Goal: Purchase product/service

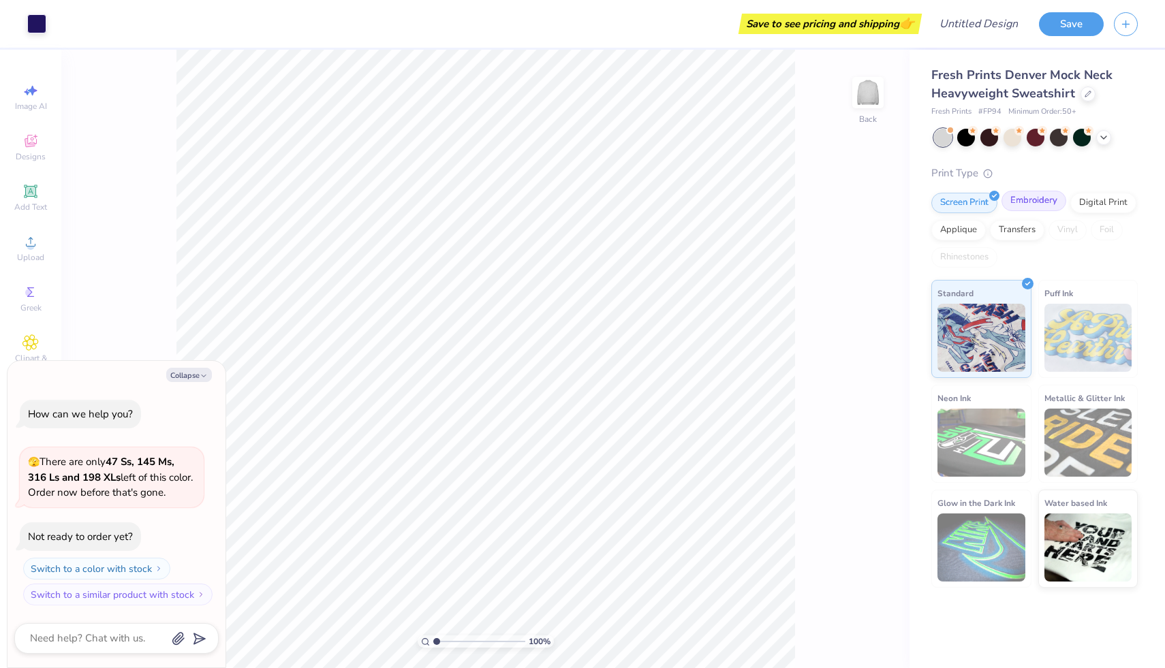
click at [1047, 206] on div "Embroidery" at bounding box center [1033, 201] width 65 height 20
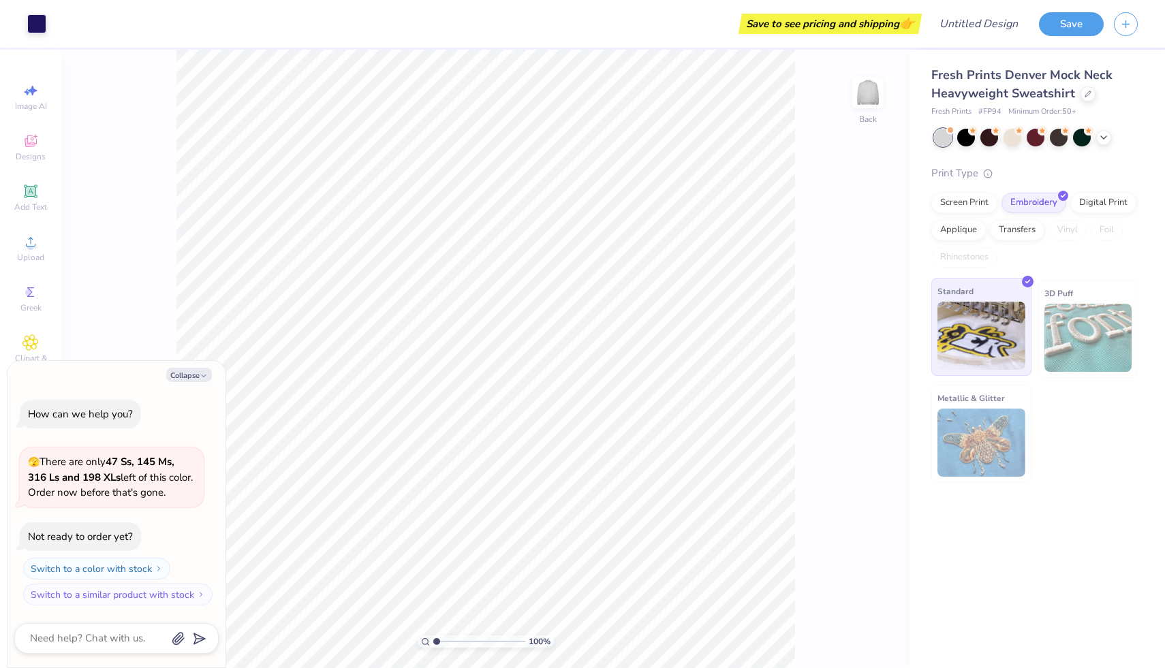
click at [981, 360] on img at bounding box center [981, 336] width 88 height 68
click at [967, 140] on div at bounding box center [966, 136] width 18 height 18
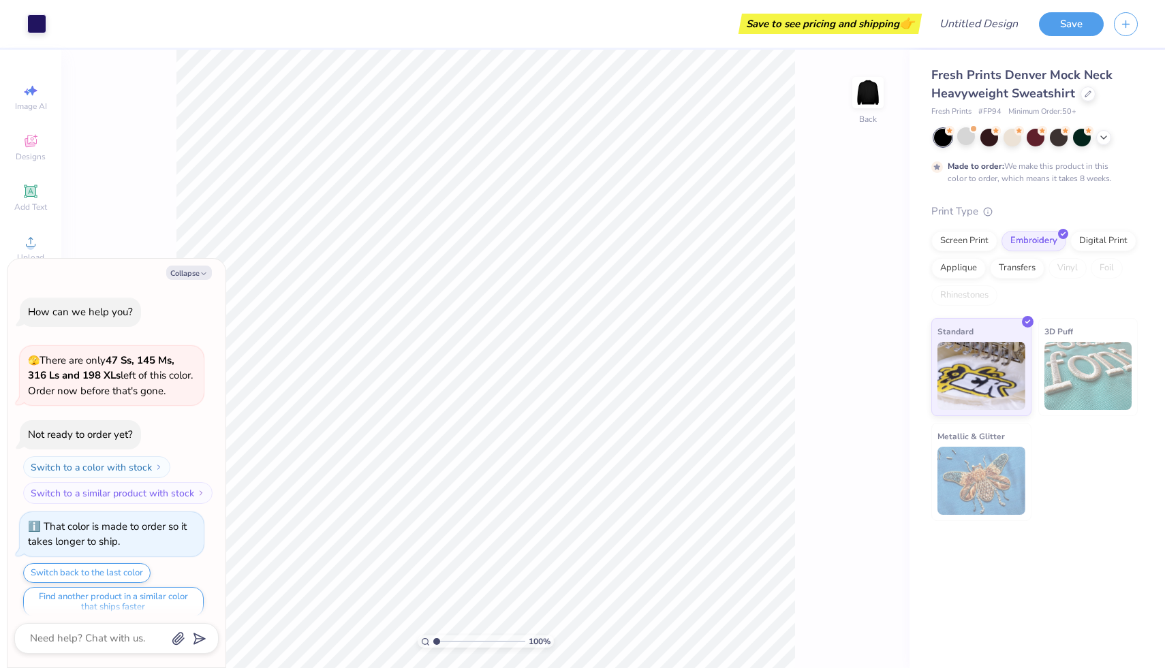
scroll to position [11, 0]
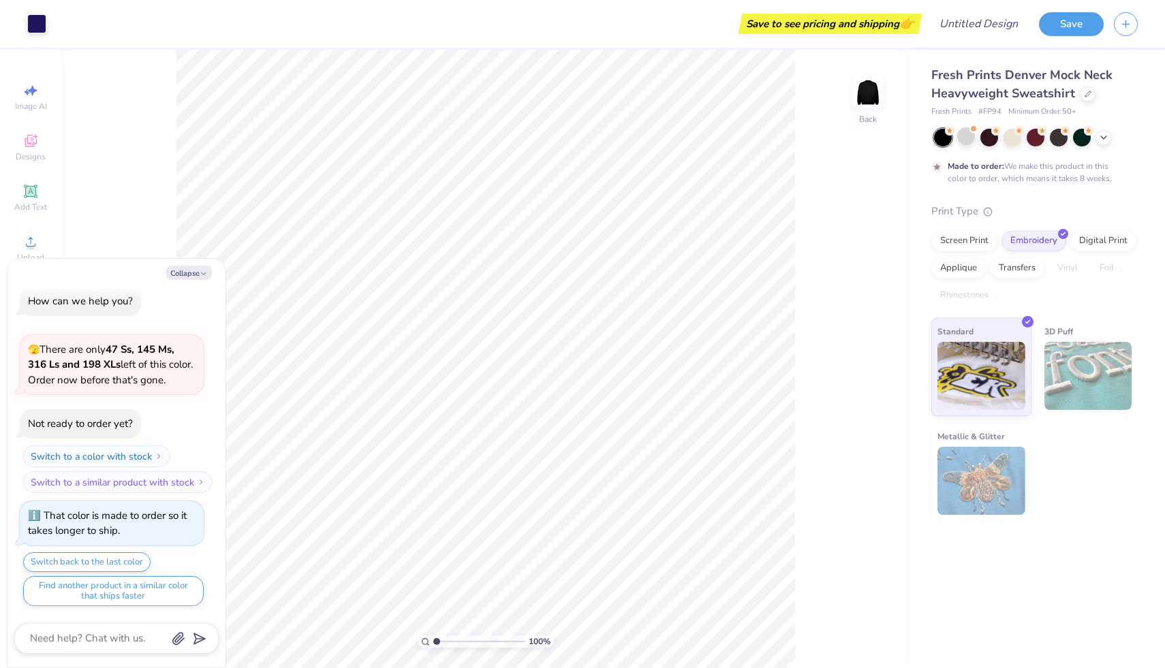
click at [946, 140] on div at bounding box center [943, 138] width 18 height 18
click at [970, 140] on div at bounding box center [966, 136] width 18 height 18
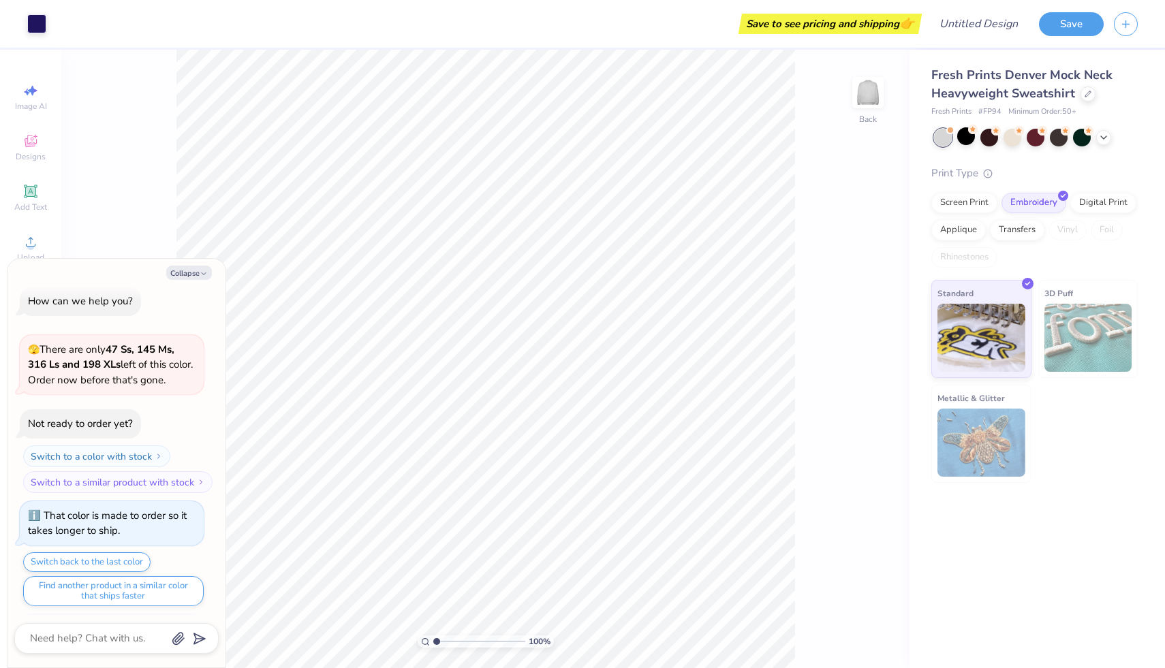
scroll to position [256, 0]
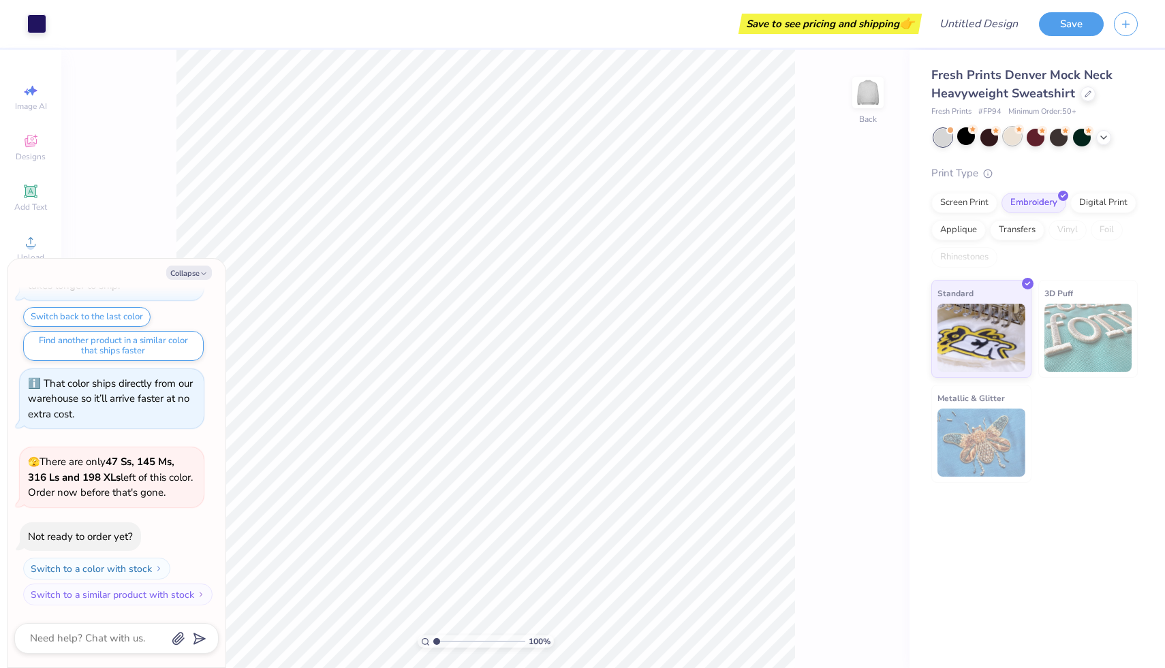
click at [1009, 144] on div at bounding box center [1012, 136] width 18 height 18
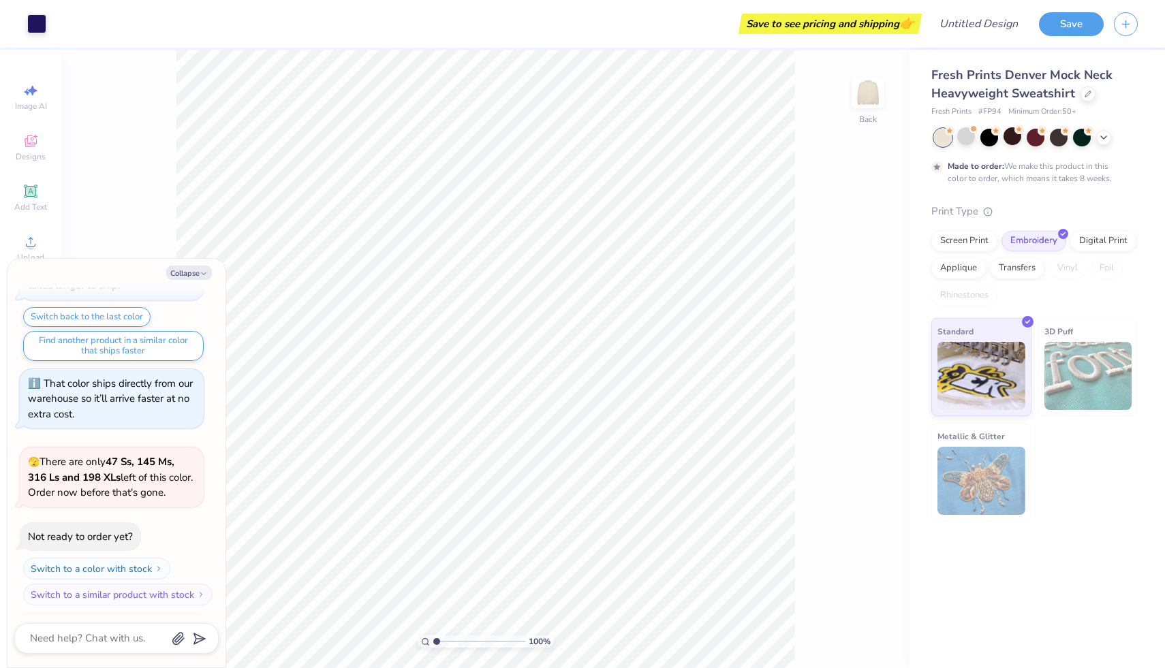
scroll to position [369, 0]
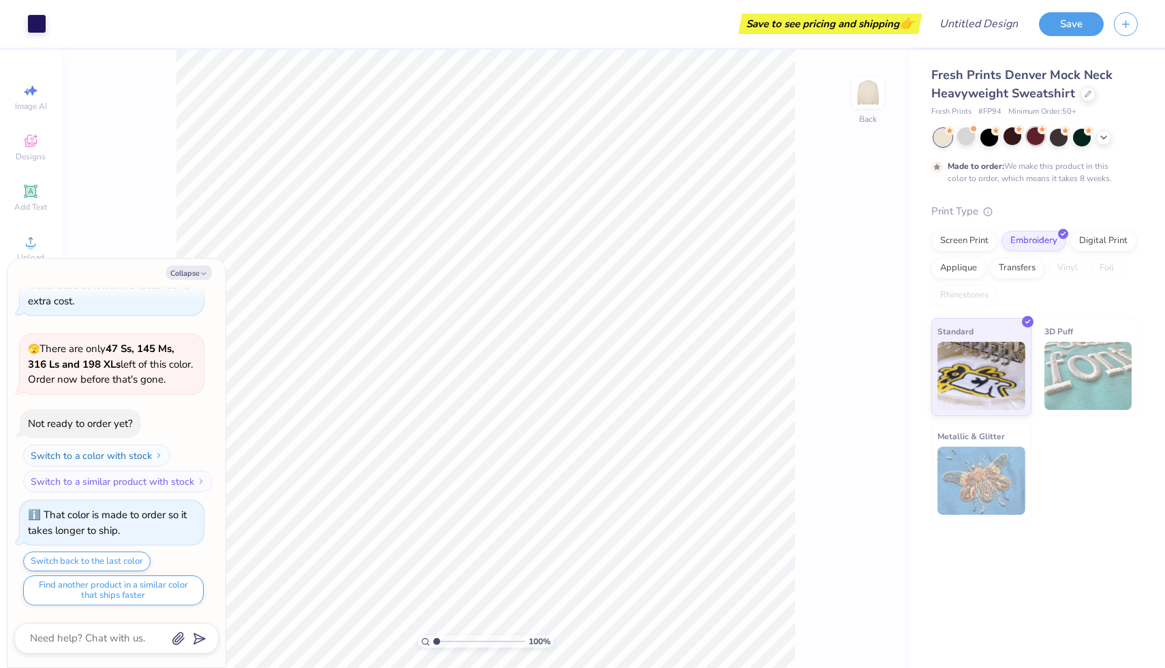
click at [1041, 140] on div at bounding box center [1036, 136] width 18 height 18
click at [1062, 140] on div at bounding box center [1059, 136] width 18 height 18
click at [1092, 138] on div at bounding box center [1036, 138] width 204 height 18
click at [969, 141] on div at bounding box center [966, 136] width 18 height 18
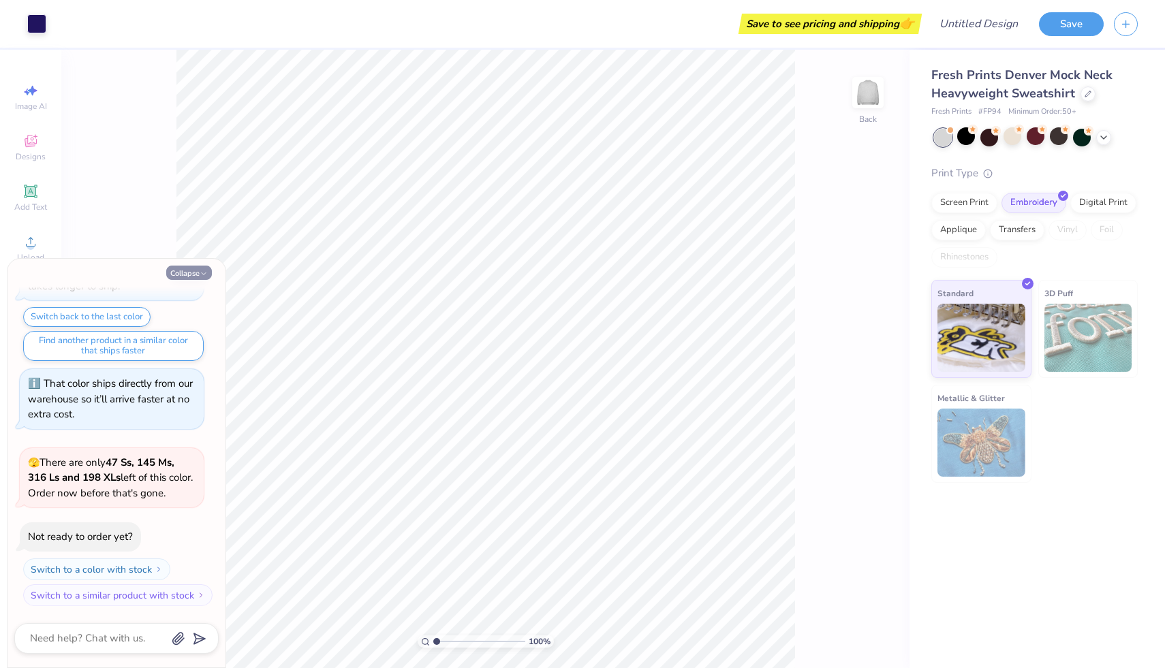
click at [197, 276] on button "Collapse" at bounding box center [189, 273] width 46 height 14
type textarea "x"
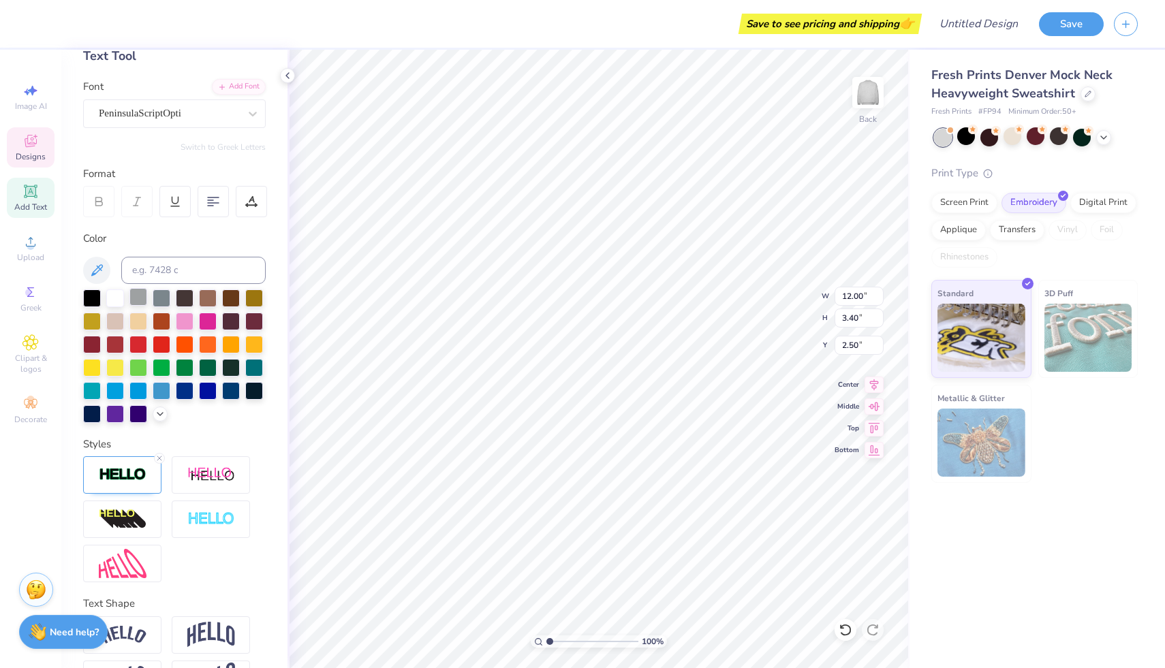
scroll to position [123, 0]
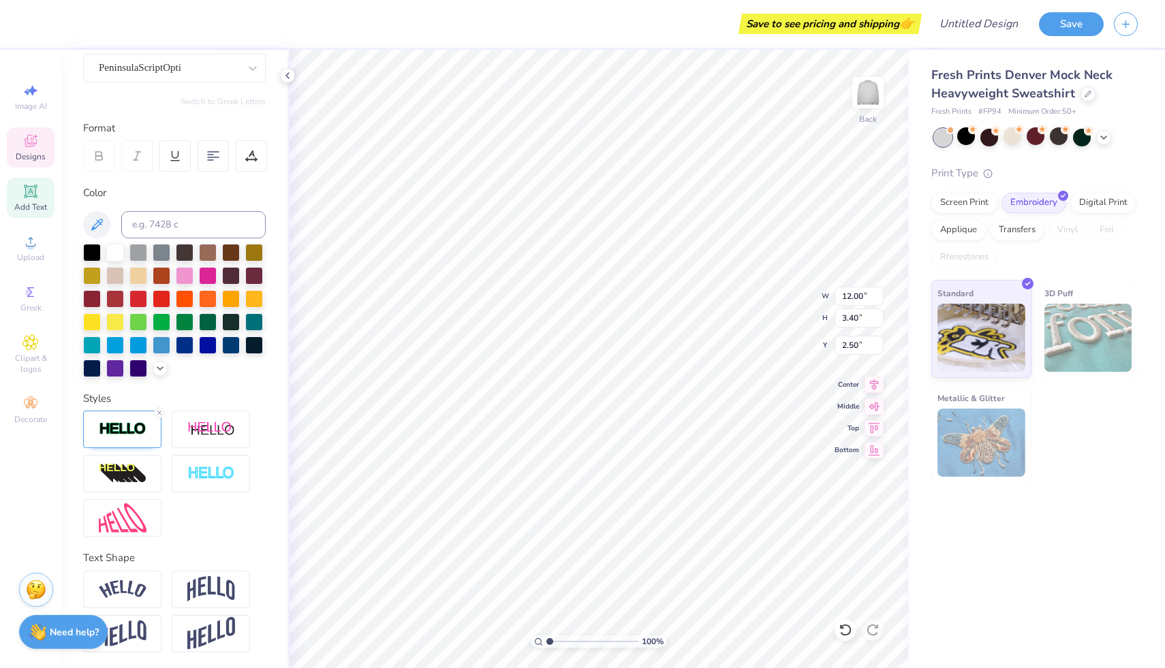
type input "2.51"
type textarea "G"
type textarea "Delta Zeta"
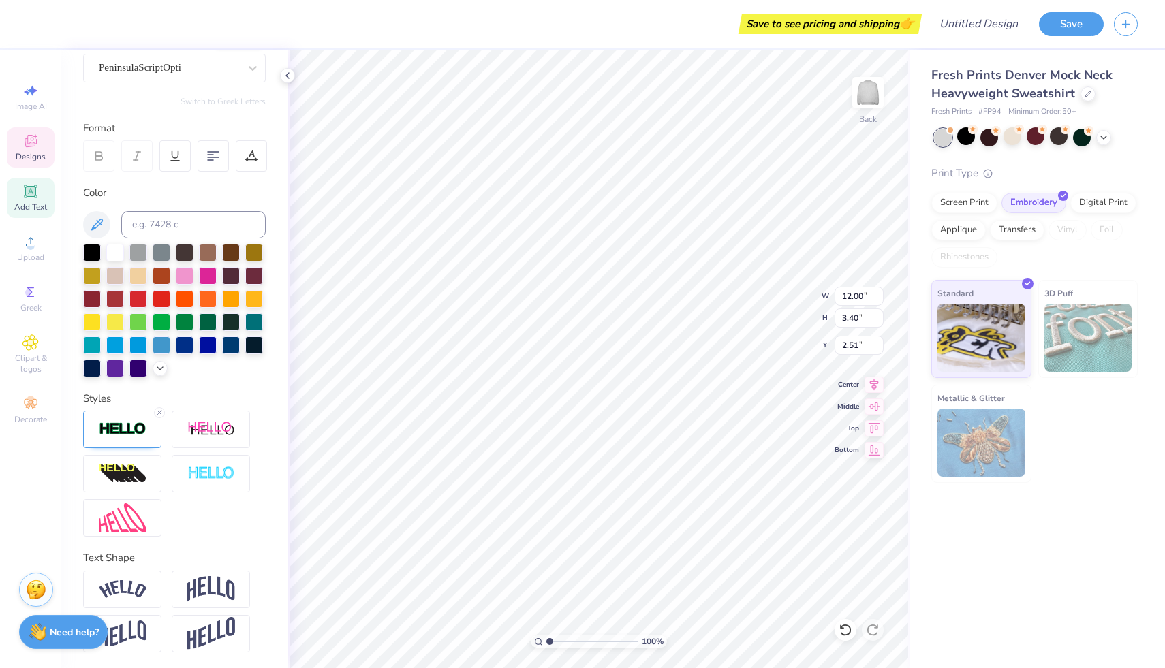
scroll to position [0, 2]
type input "1.18"
type input "1.37"
type input "5.91"
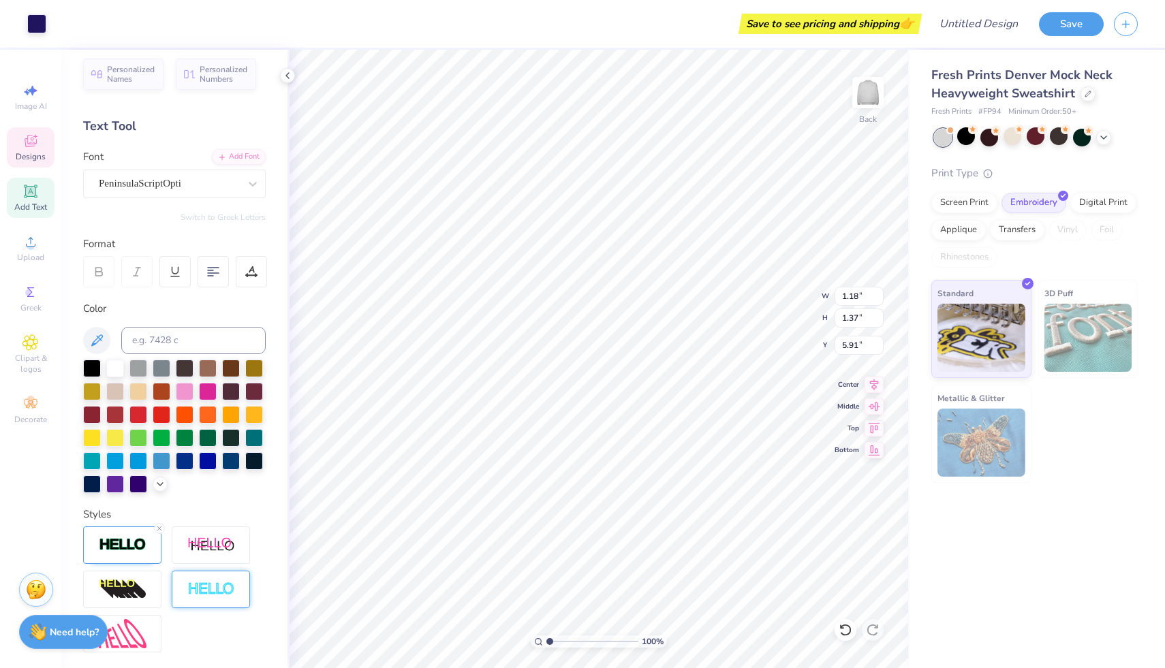
scroll to position [9, 0]
